Goal: Find specific page/section

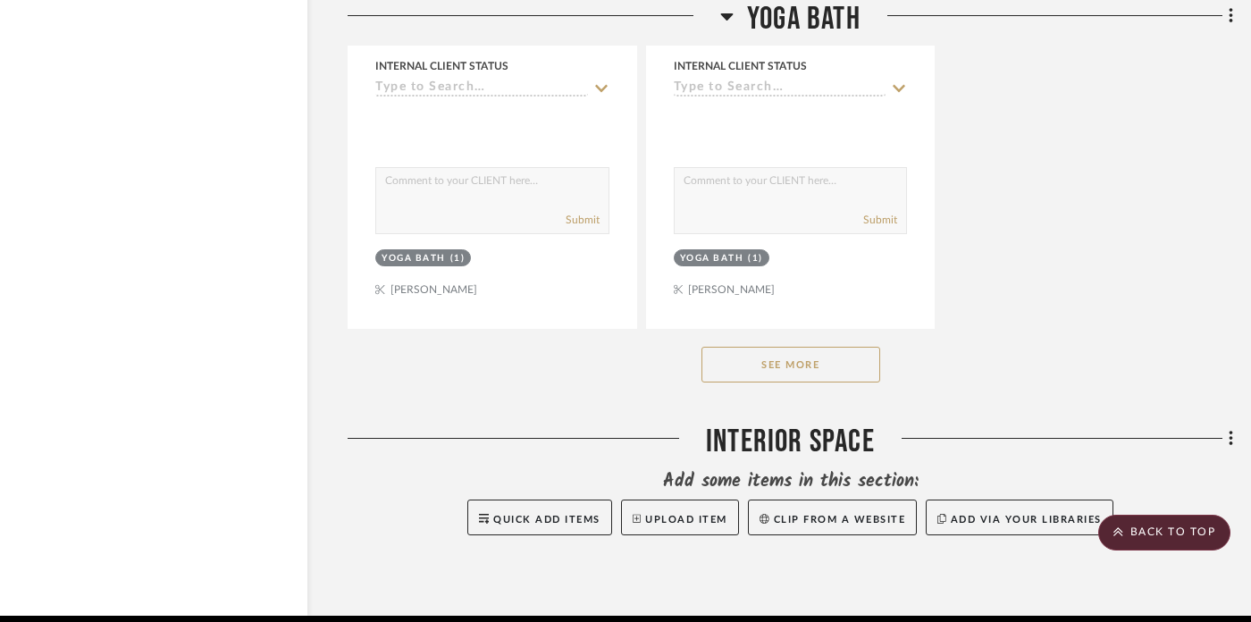
scroll to position [28267, 29]
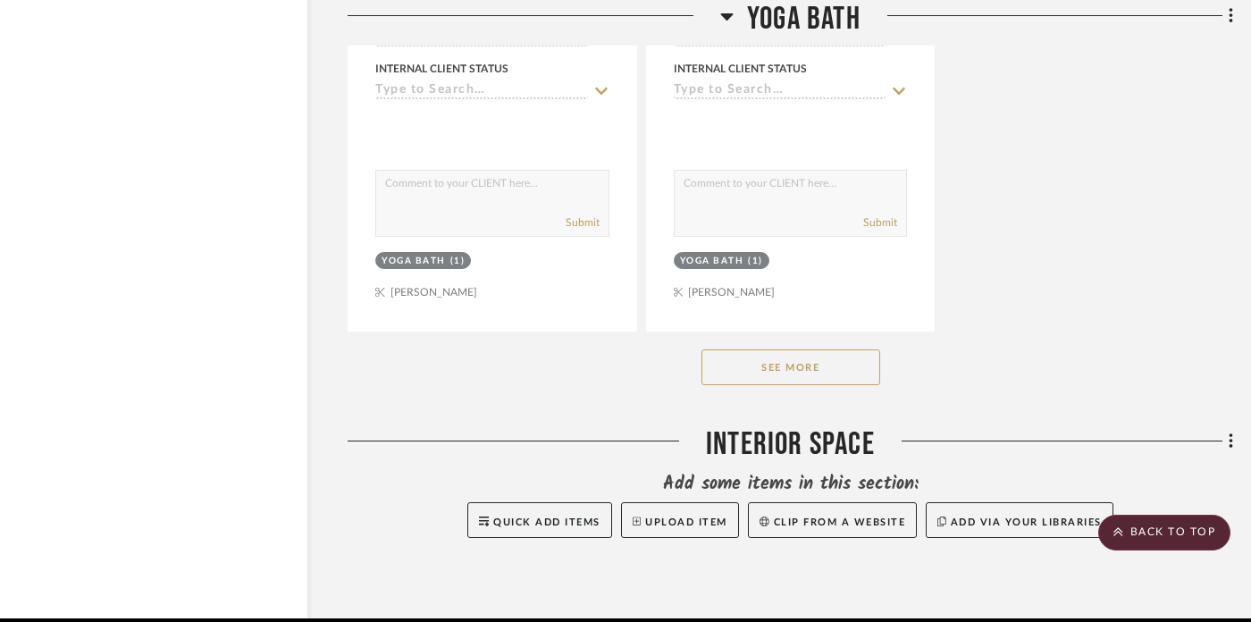
click at [806, 349] on button "See More" at bounding box center [791, 367] width 179 height 36
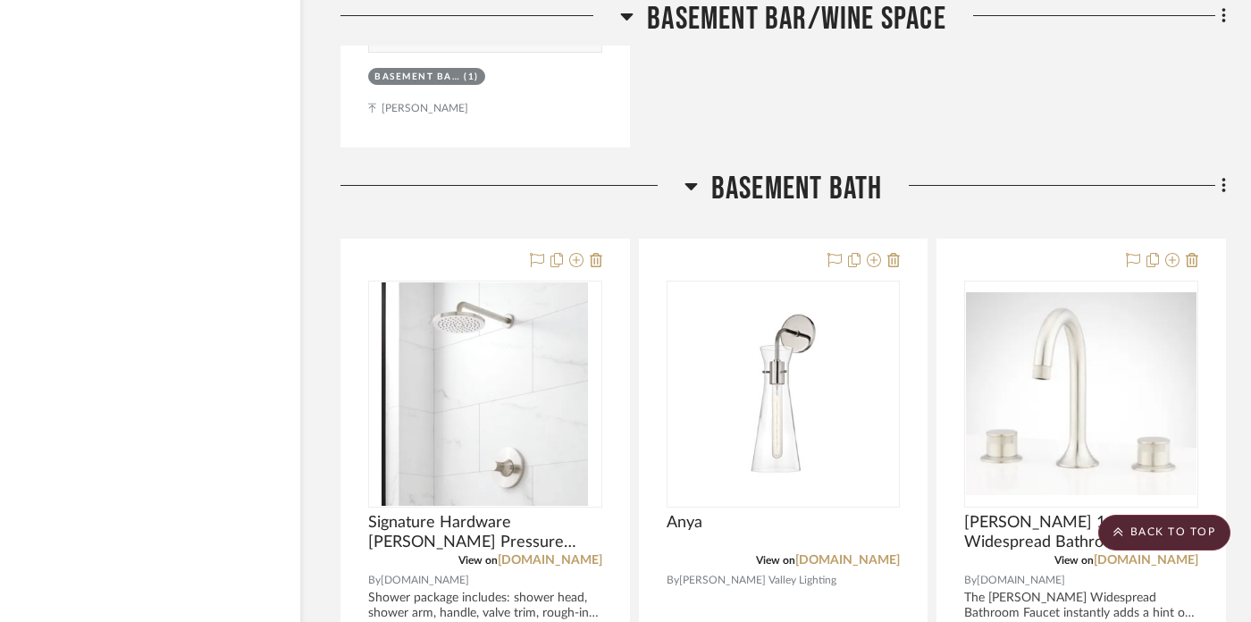
scroll to position [11063, 36]
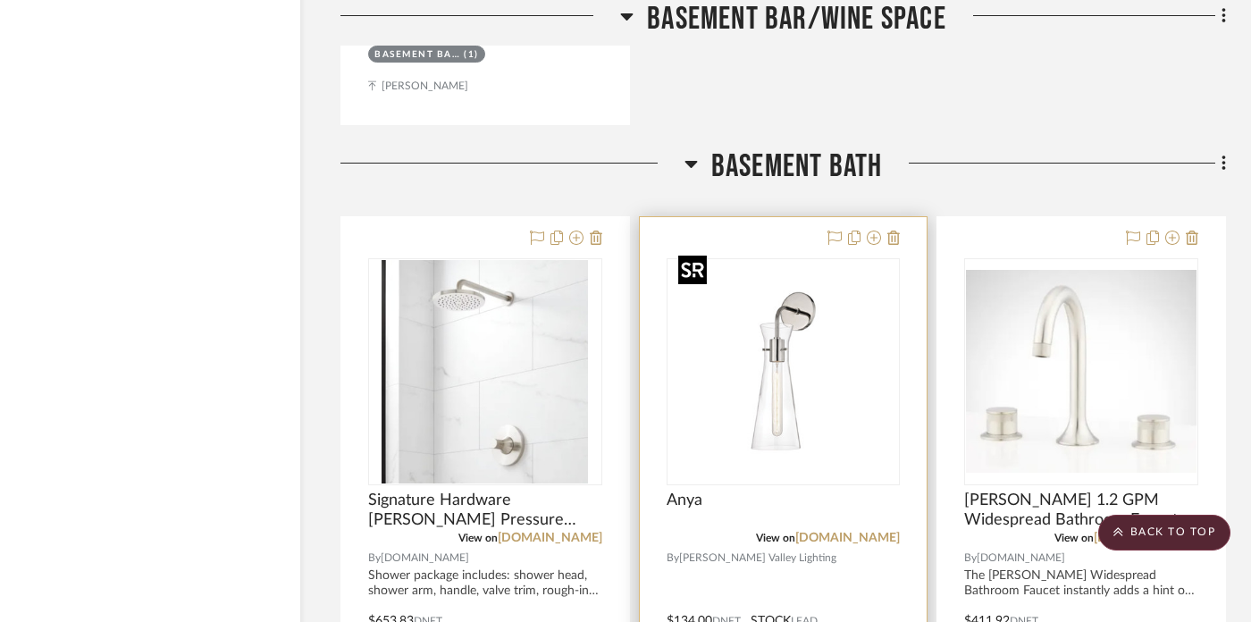
click at [777, 323] on img "0" at bounding box center [782, 371] width 223 height 223
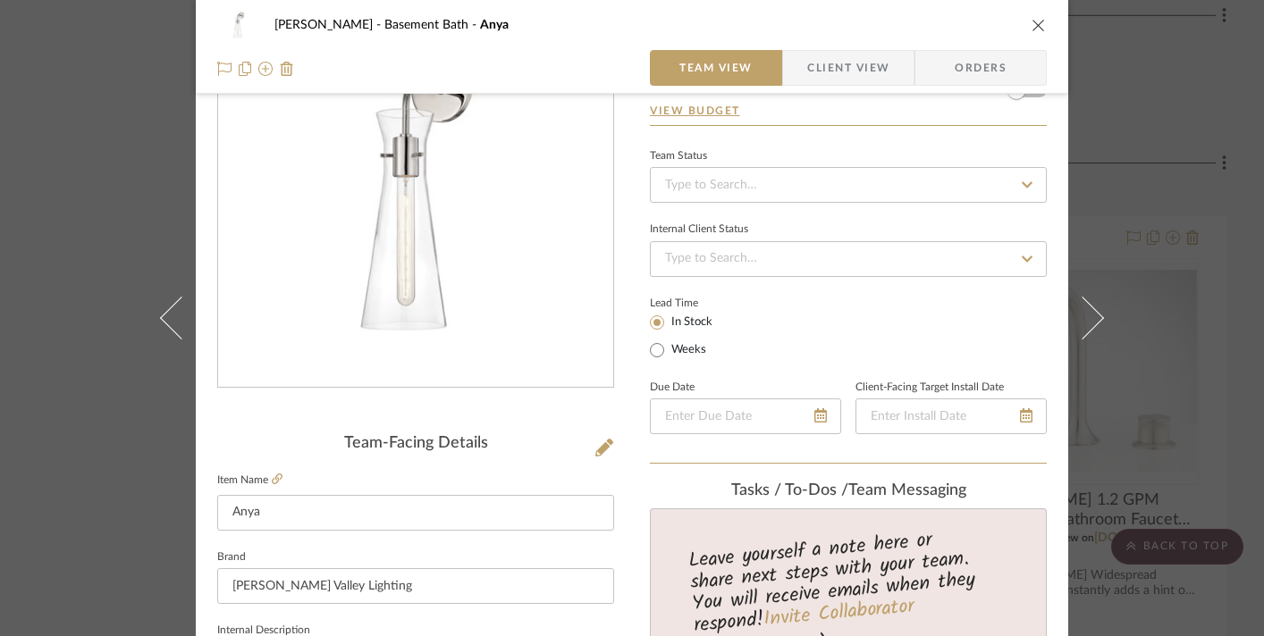
scroll to position [216, 0]
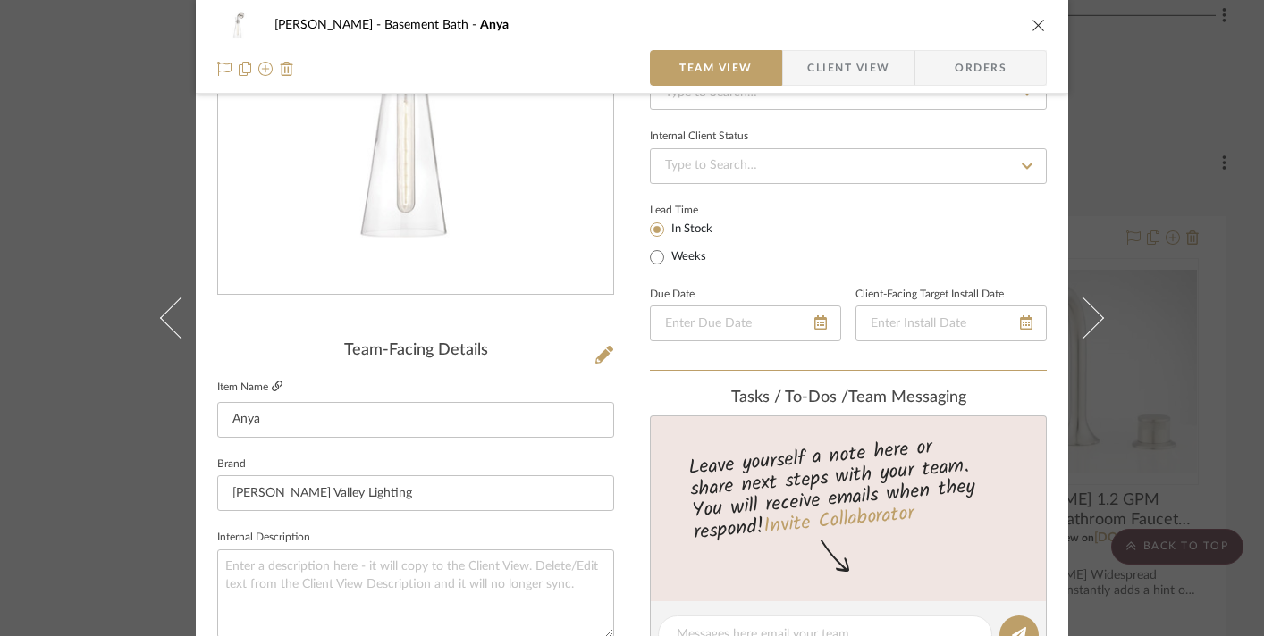
click at [273, 385] on icon at bounding box center [277, 386] width 11 height 11
click at [1038, 25] on icon "close" at bounding box center [1038, 25] width 14 height 14
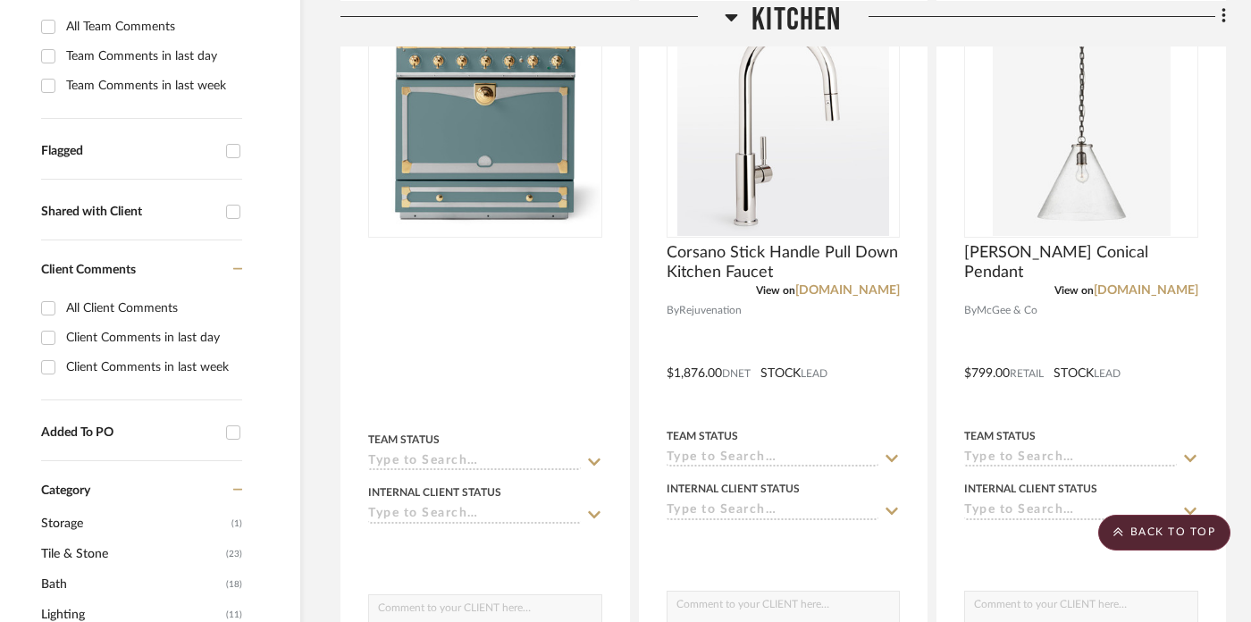
scroll to position [0, 36]
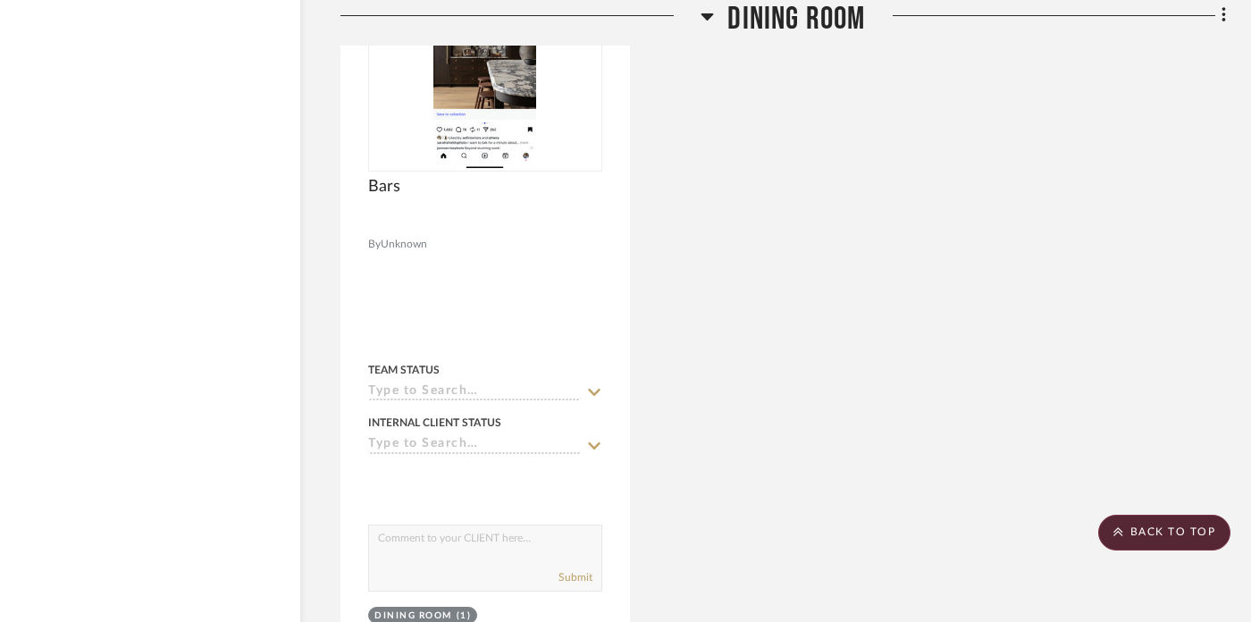
scroll to position [8479, 36]
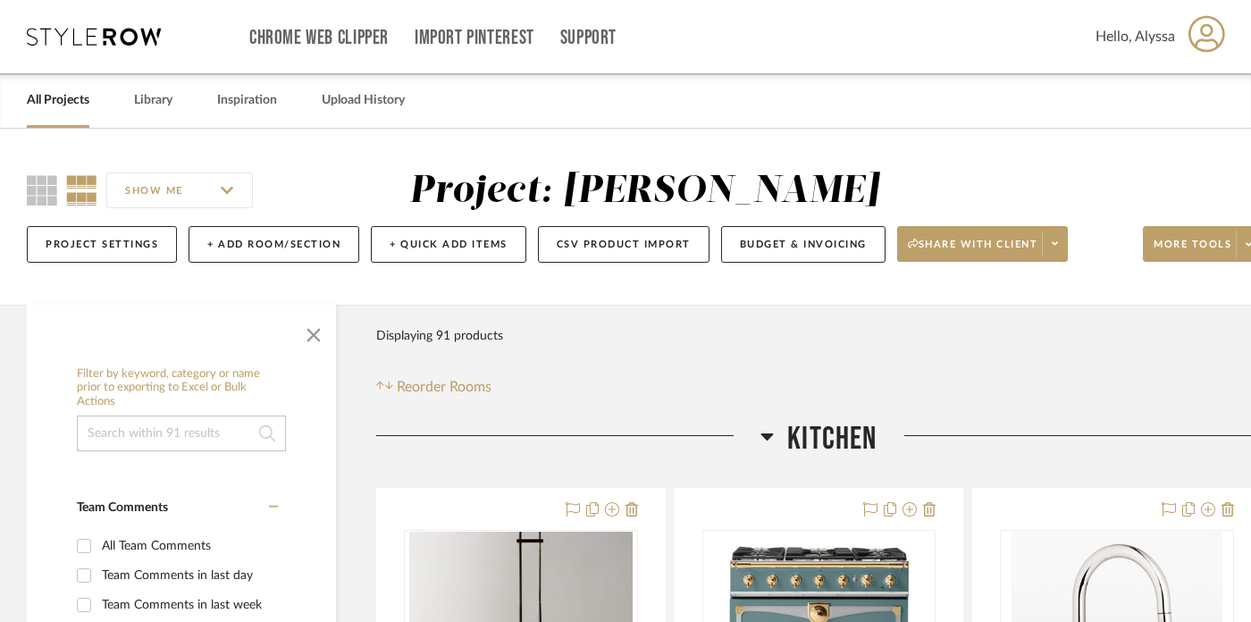
scroll to position [355, 0]
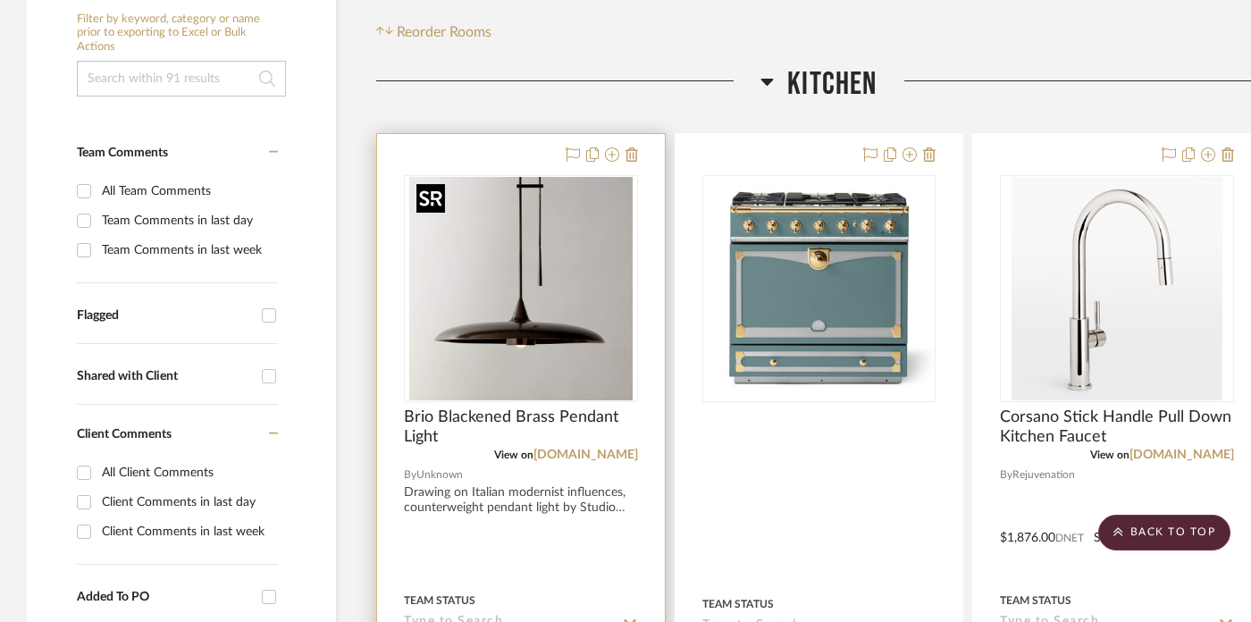
click at [505, 315] on img "0" at bounding box center [520, 288] width 223 height 223
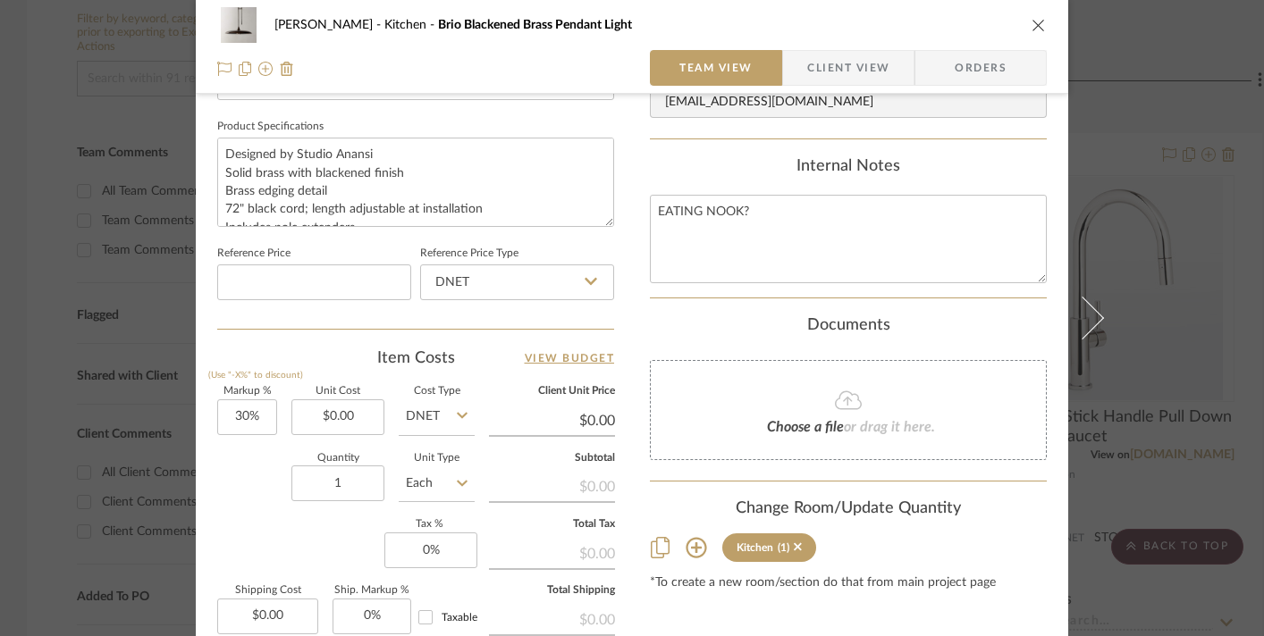
scroll to position [830, 0]
click at [1034, 27] on icon "close" at bounding box center [1038, 25] width 14 height 14
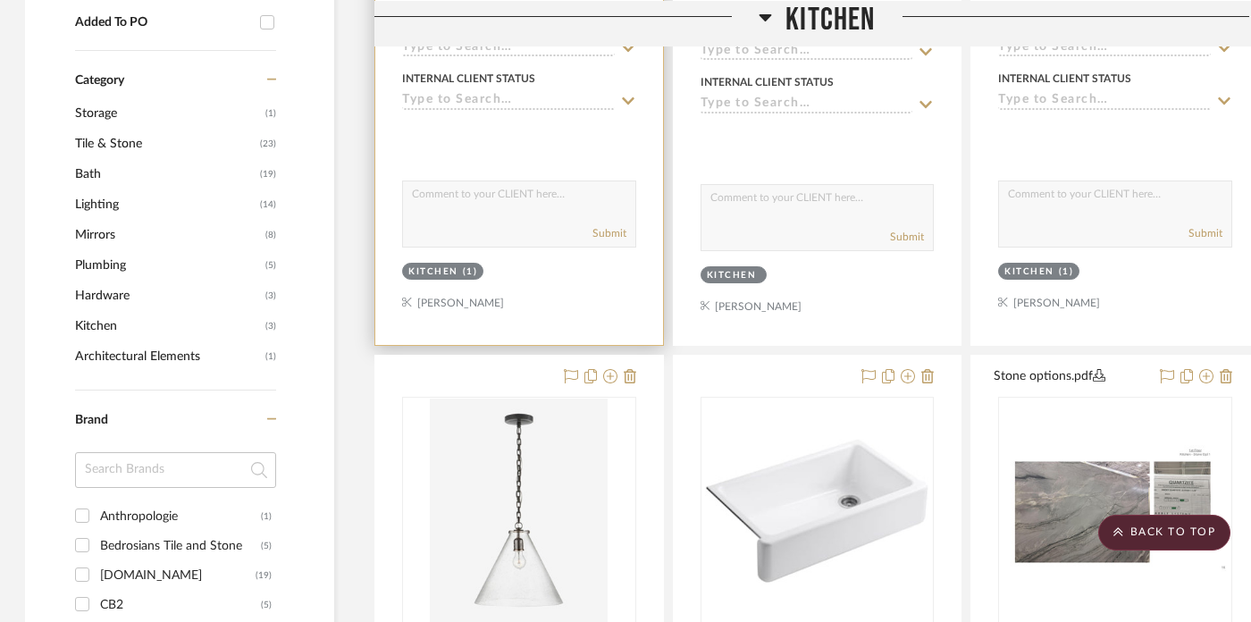
scroll to position [928, 2]
